Goal: Navigation & Orientation: Find specific page/section

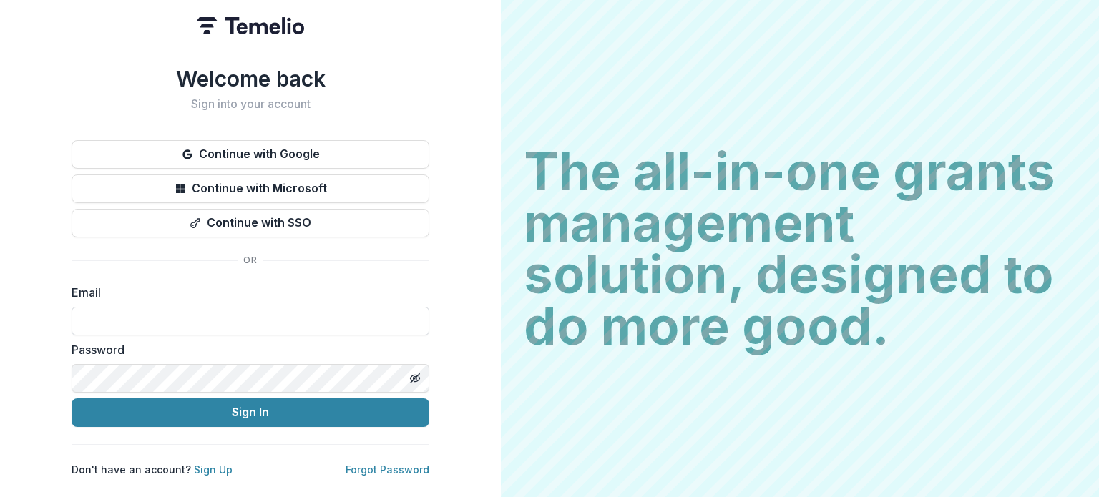
click at [175, 307] on input at bounding box center [251, 321] width 358 height 29
type input "**********"
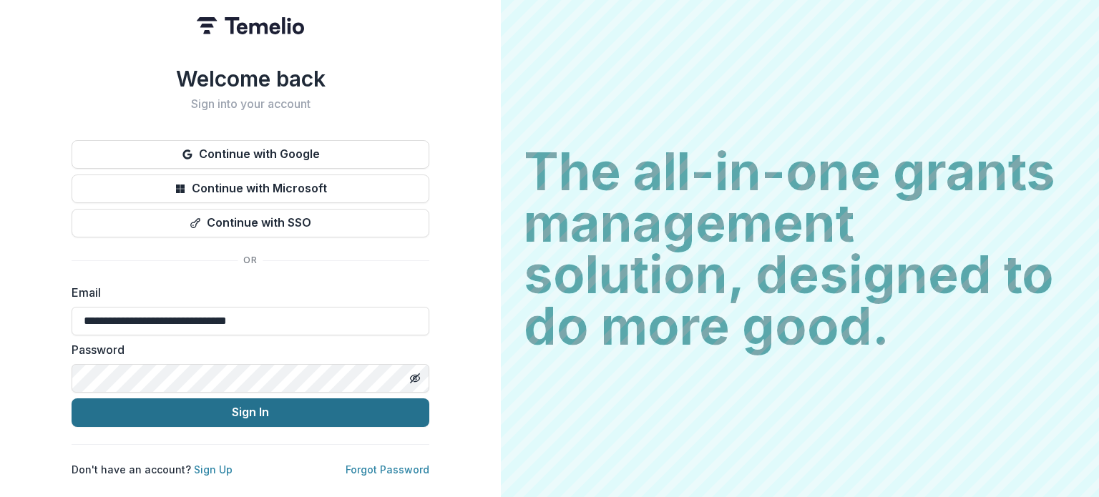
click at [201, 414] on button "Sign In" at bounding box center [251, 413] width 358 height 29
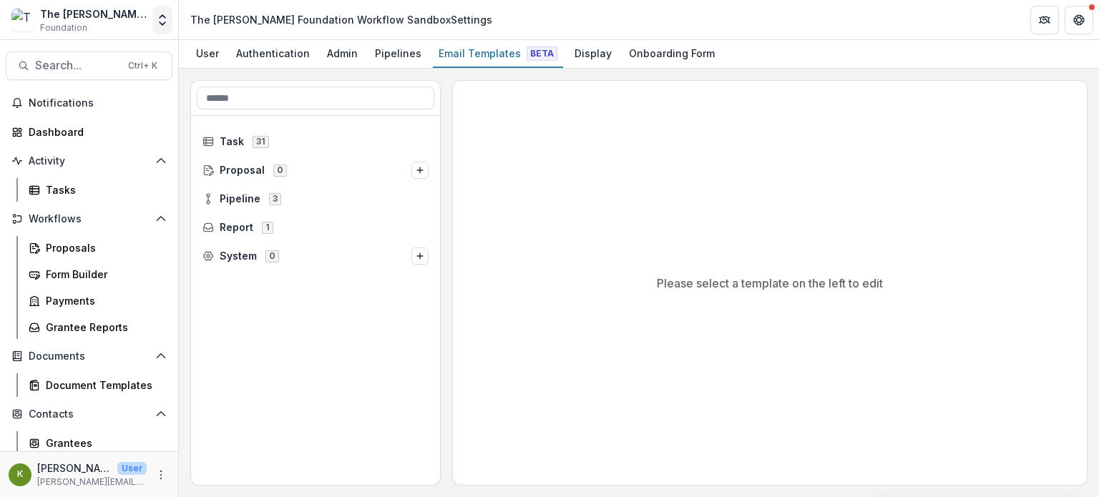
click at [162, 21] on icon "Open entity switcher" at bounding box center [162, 20] width 14 height 14
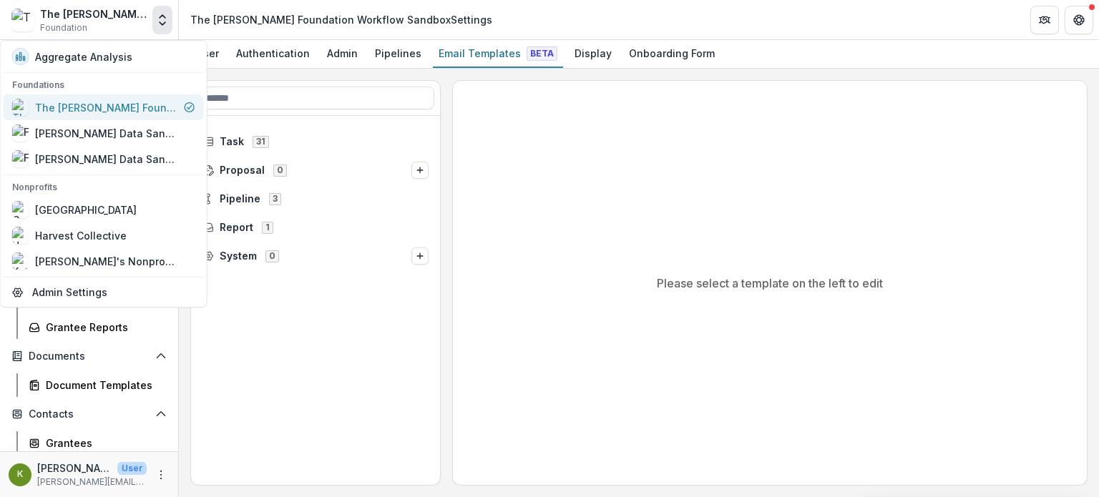
click at [102, 111] on div "The [PERSON_NAME] Foundation Workflow Sandbox" at bounding box center [106, 107] width 143 height 15
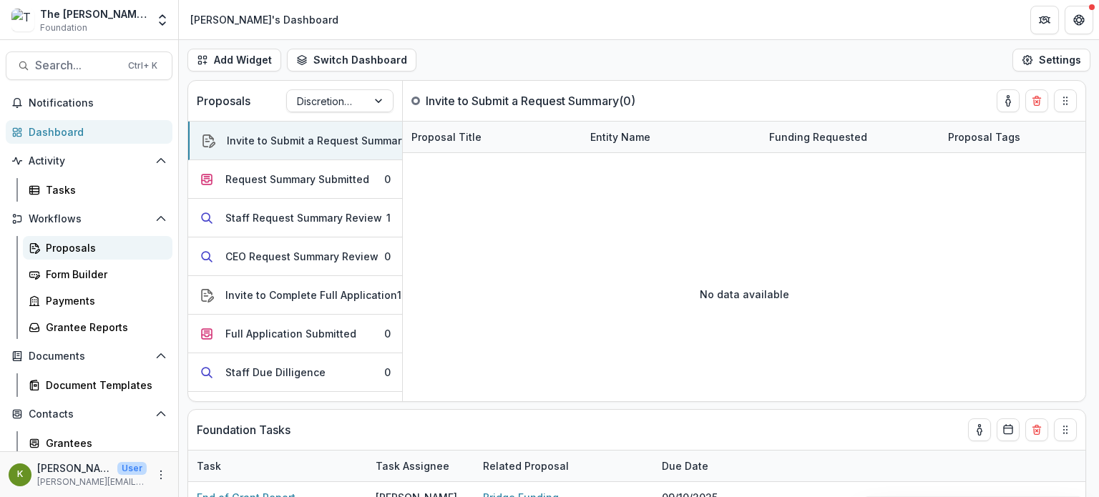
click at [85, 255] on div "Proposals" at bounding box center [103, 247] width 115 height 15
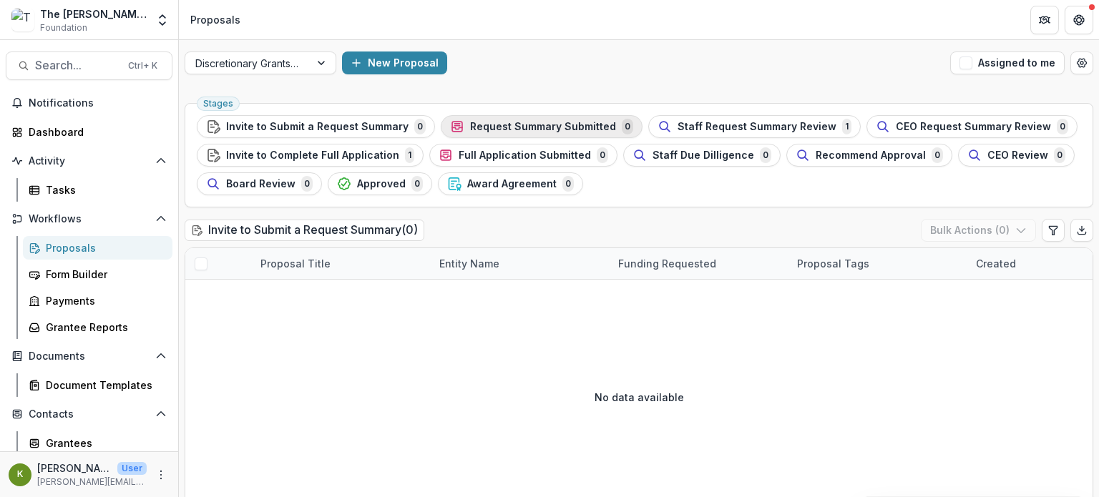
click at [516, 125] on span "Request Summary Submitted" at bounding box center [543, 127] width 146 height 12
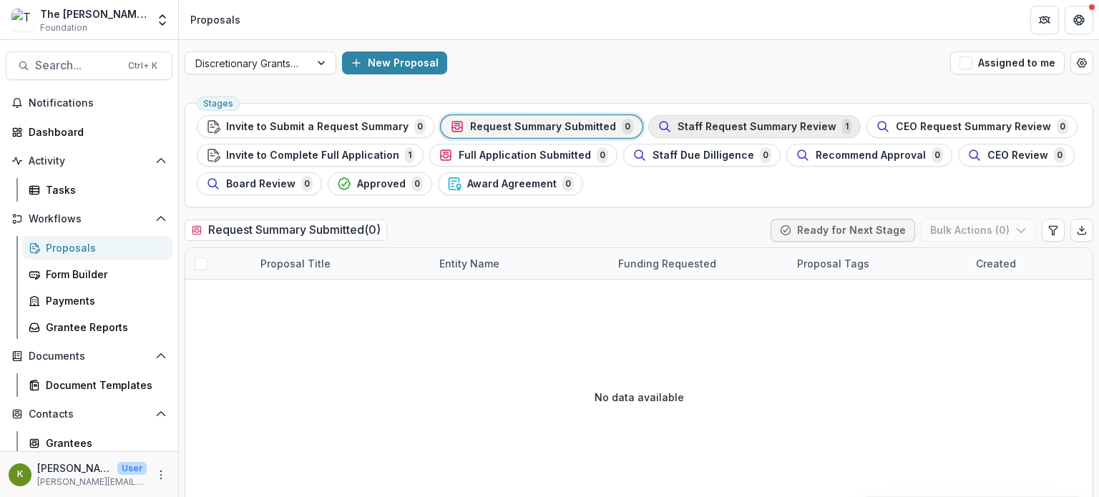
click at [678, 124] on span "Staff Request Summary Review" at bounding box center [757, 127] width 159 height 12
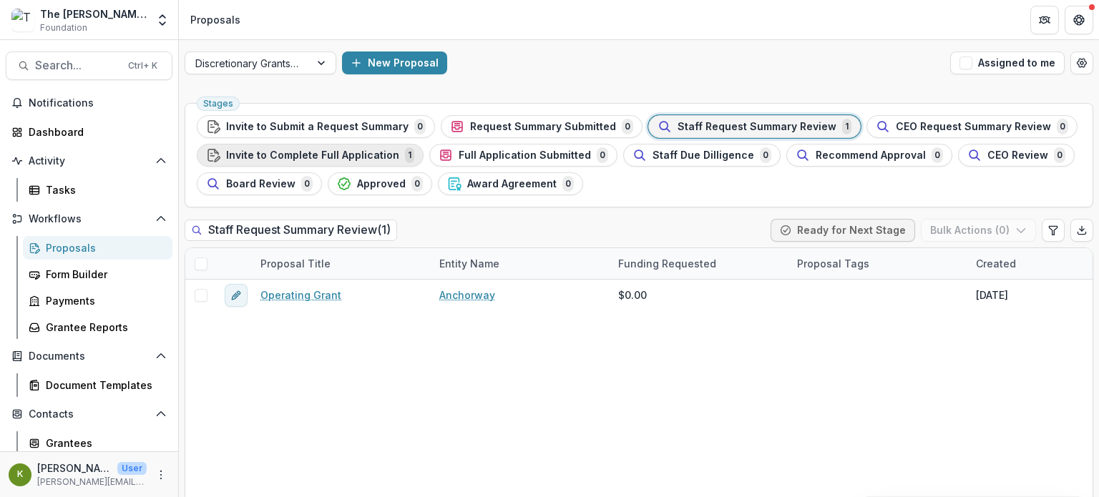
click at [329, 157] on span "Invite to Complete Full Application" at bounding box center [312, 156] width 173 height 12
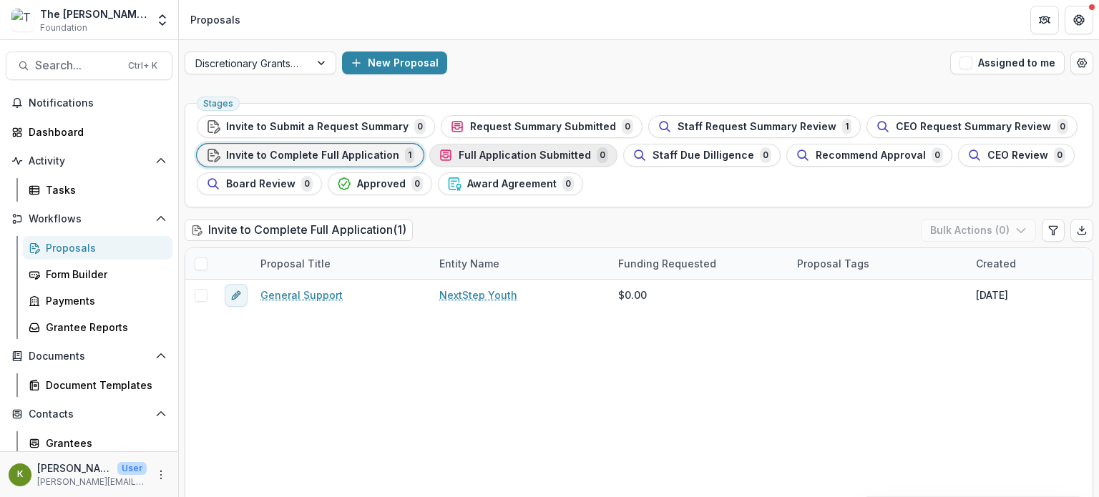
click at [540, 161] on div "Full Application Submitted 0" at bounding box center [524, 155] width 170 height 16
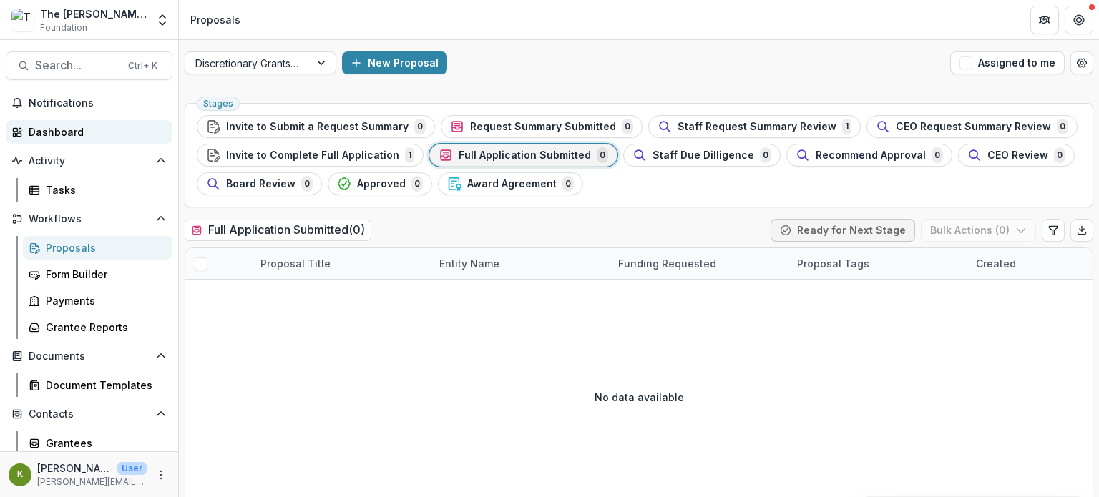
click at [51, 130] on div "Dashboard" at bounding box center [95, 132] width 132 height 15
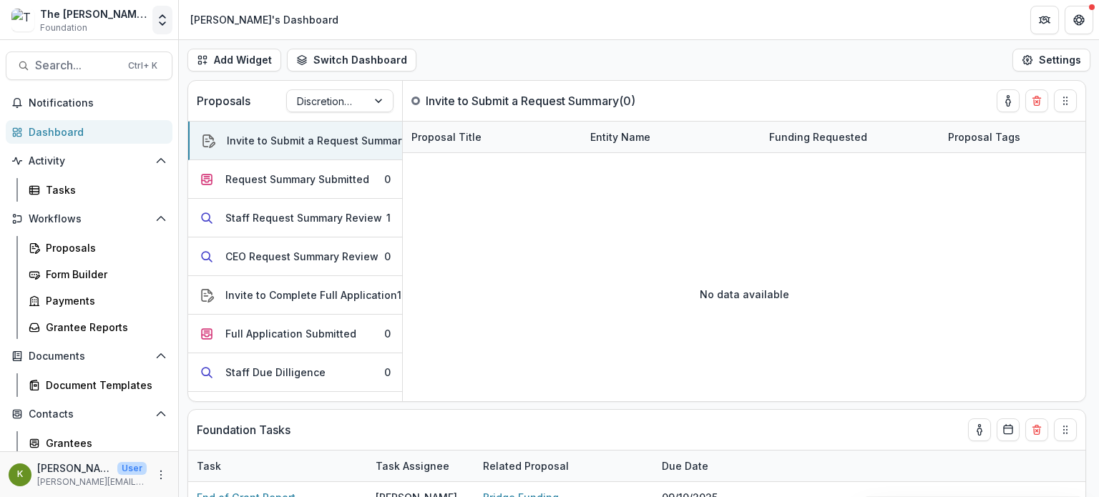
click at [163, 24] on polyline "Open entity switcher" at bounding box center [163, 23] width 6 height 3
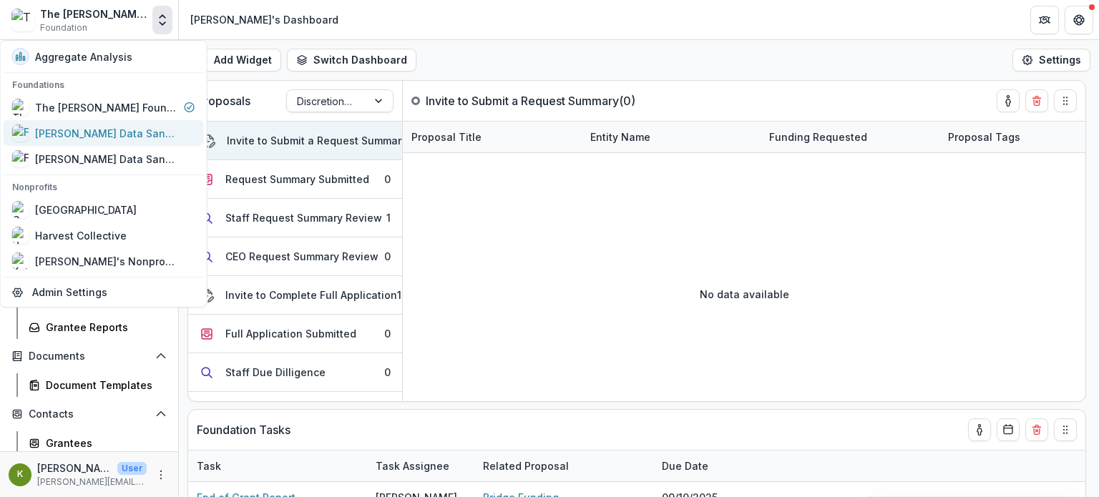
click at [123, 125] on div "[PERSON_NAME] Data Sandbox [In Dev]" at bounding box center [95, 133] width 166 height 17
